Goal: Find specific page/section: Find specific page/section

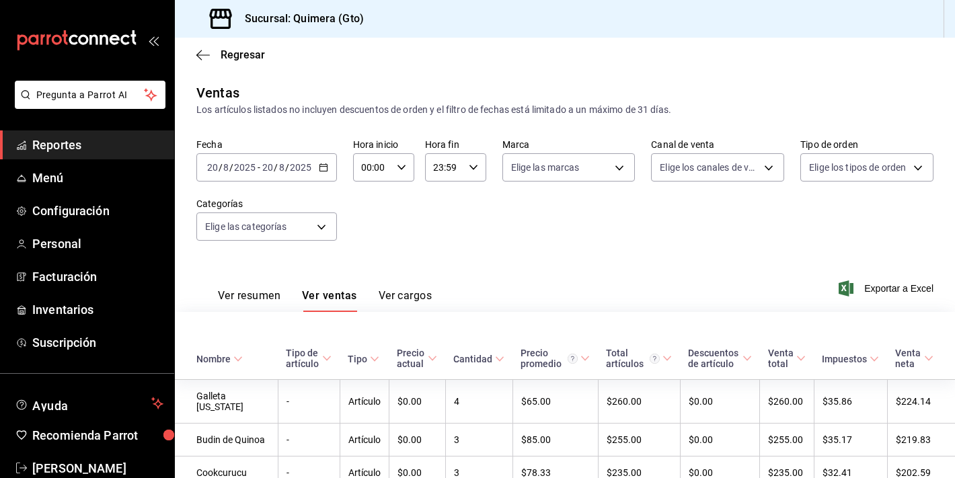
scroll to position [474, 0]
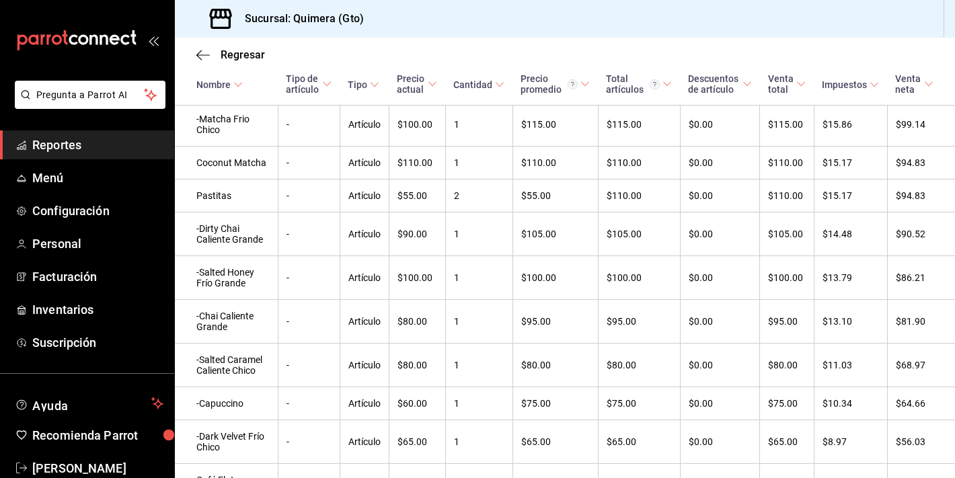
click at [121, 48] on icon "mailbox folders" at bounding box center [76, 40] width 121 height 20
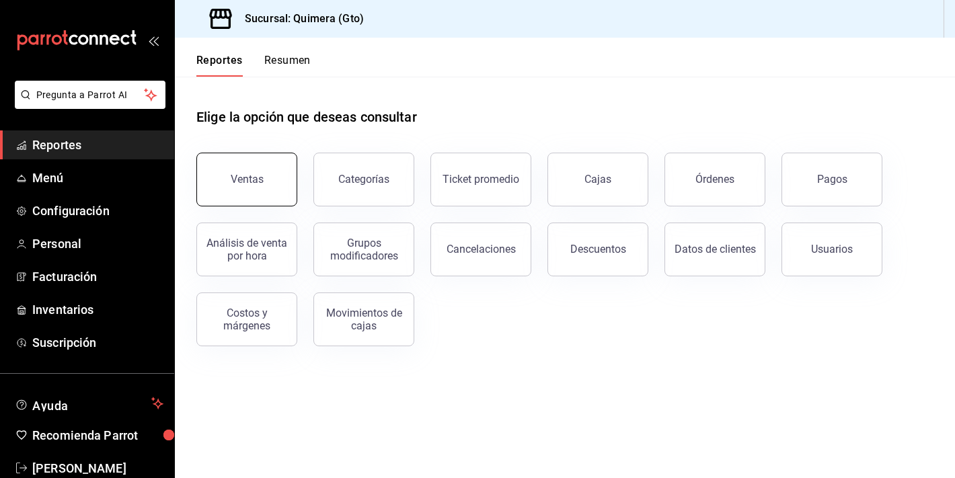
click at [267, 186] on button "Ventas" at bounding box center [246, 180] width 101 height 54
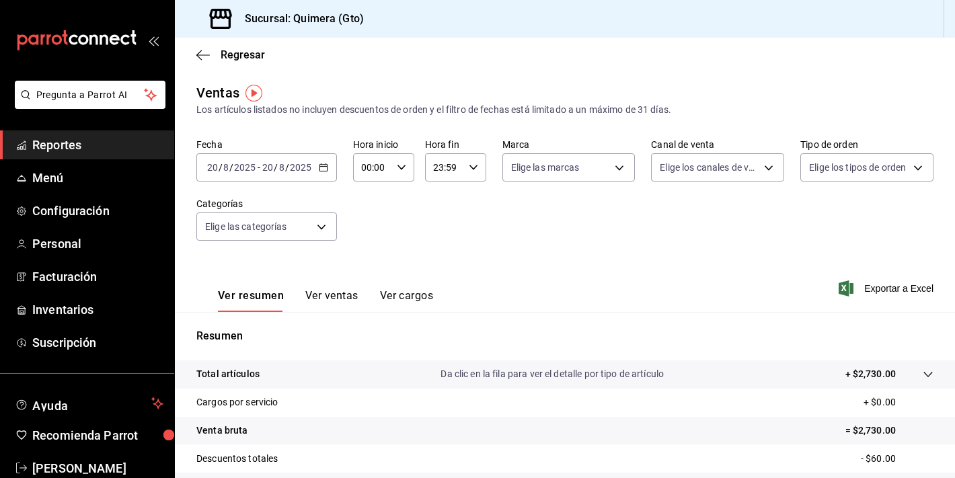
scroll to position [166, 0]
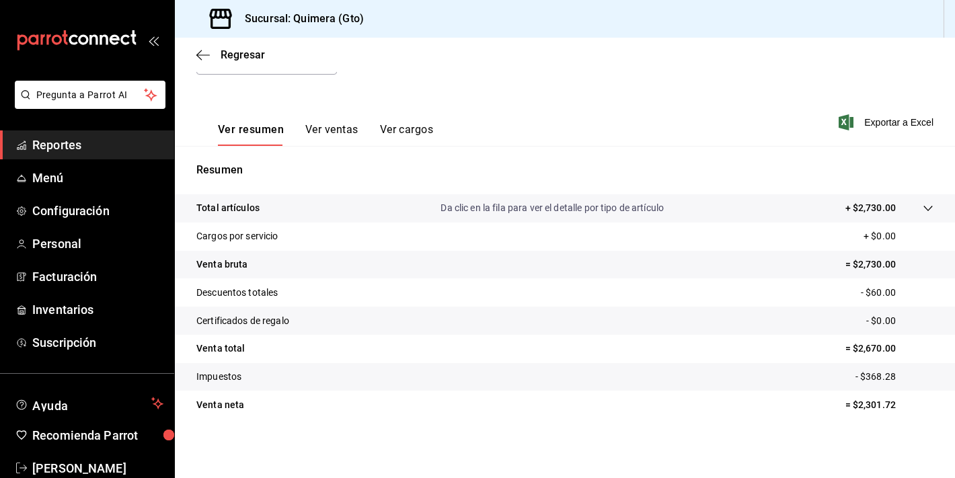
click at [313, 132] on button "Ver ventas" at bounding box center [331, 134] width 53 height 23
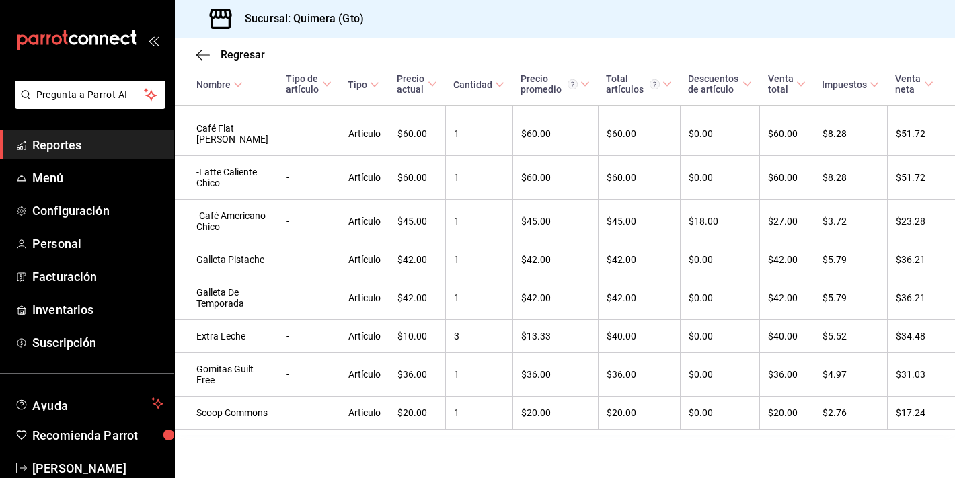
scroll to position [1027, 0]
